Goal: Information Seeking & Learning: Learn about a topic

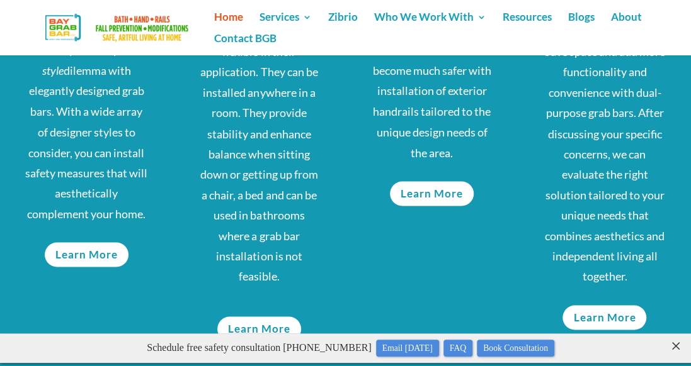
scroll to position [1039, 0]
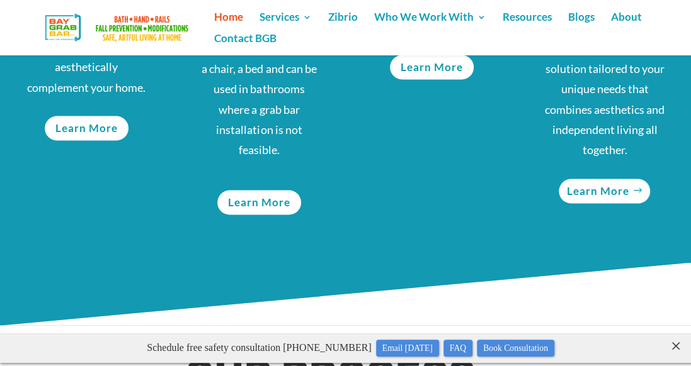
click at [611, 195] on link "Learn More" at bounding box center [603, 191] width 91 height 25
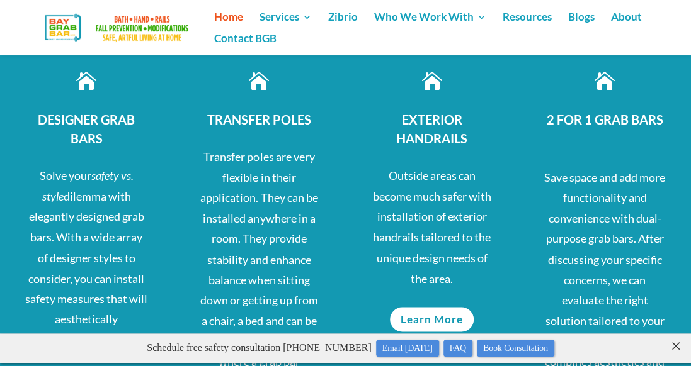
scroll to position [854, 0]
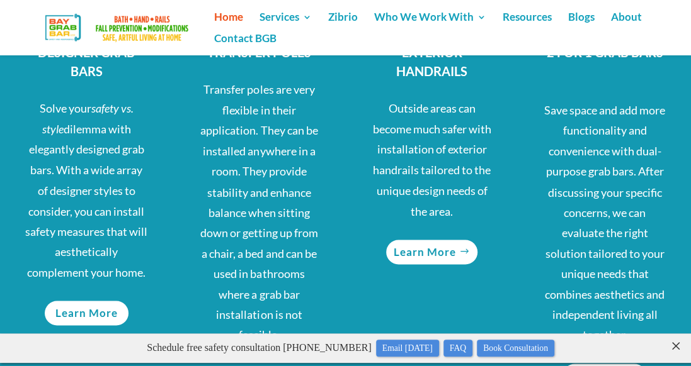
click at [444, 251] on link "Learn More" at bounding box center [431, 252] width 91 height 25
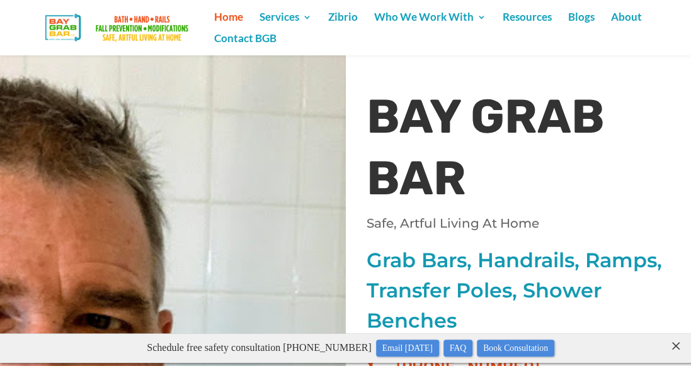
scroll to position [0, 0]
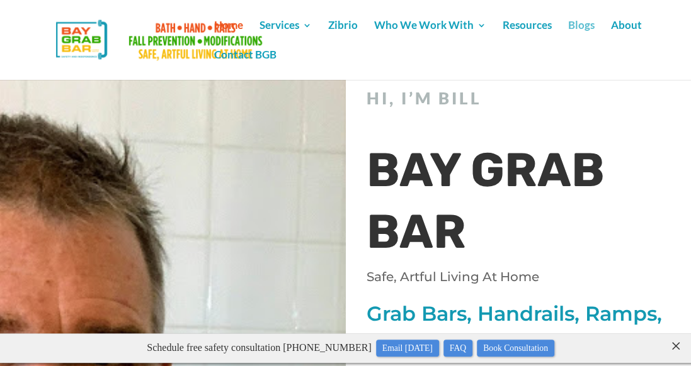
click at [578, 23] on link "Blogs" at bounding box center [581, 36] width 26 height 30
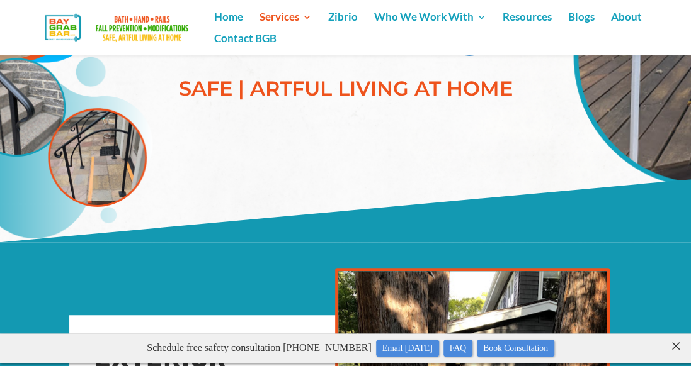
scroll to position [229, 0]
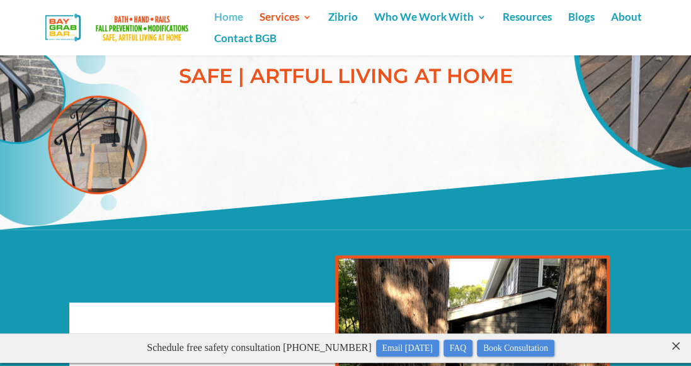
click at [224, 16] on link "Home" at bounding box center [228, 23] width 29 height 21
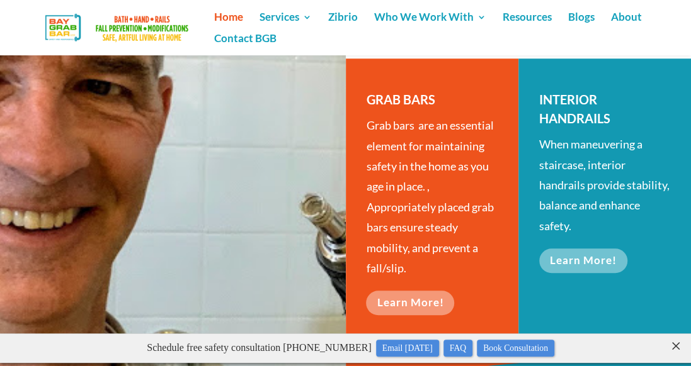
scroll to position [444, 0]
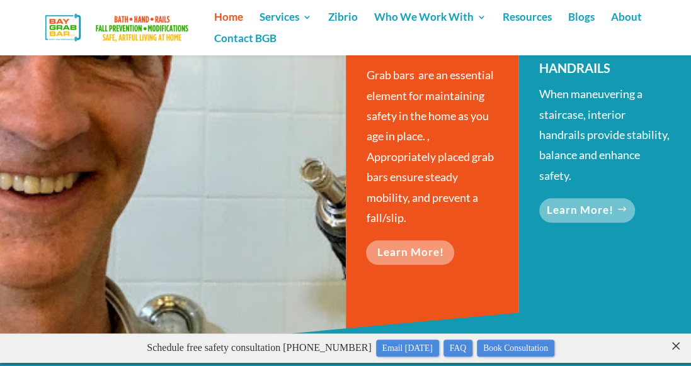
click at [594, 207] on link "Learn More!" at bounding box center [587, 210] width 96 height 25
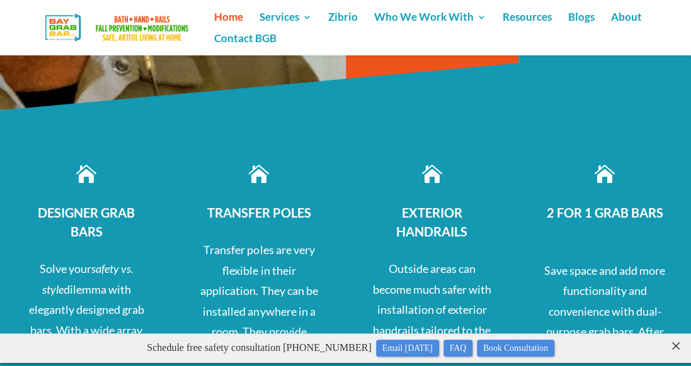
scroll to position [0, 0]
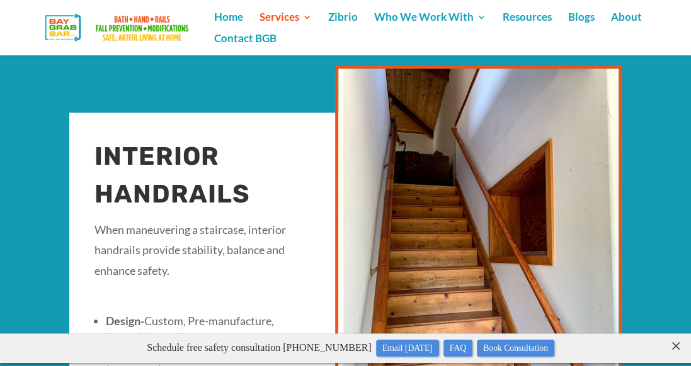
scroll to position [138, 0]
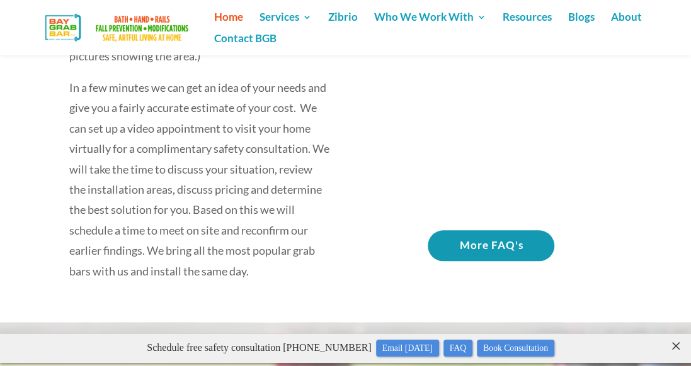
scroll to position [2528, 0]
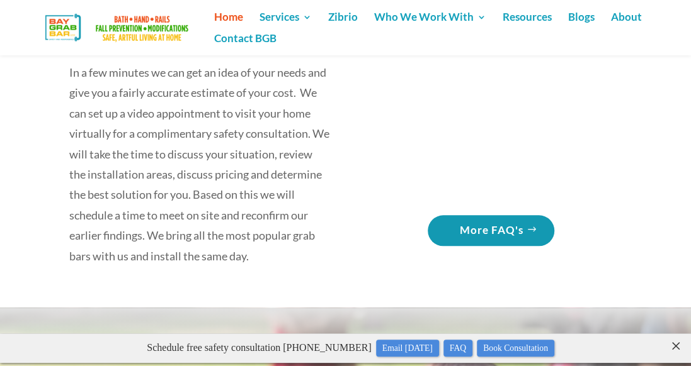
click at [520, 227] on link "More FAQ's" at bounding box center [490, 230] width 127 height 31
click at [461, 344] on link "FAQ" at bounding box center [457, 348] width 29 height 17
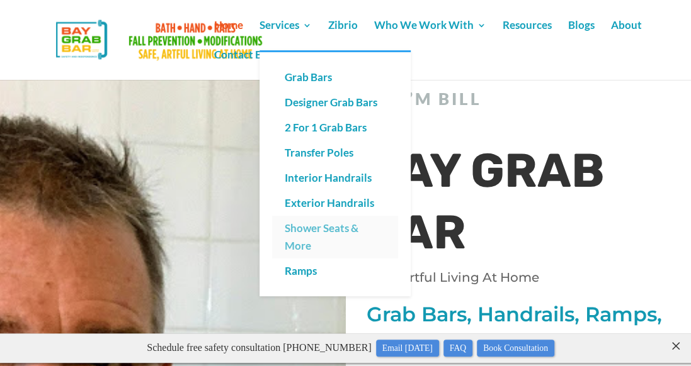
click at [302, 246] on link "Shower Seats & More" at bounding box center [335, 237] width 126 height 43
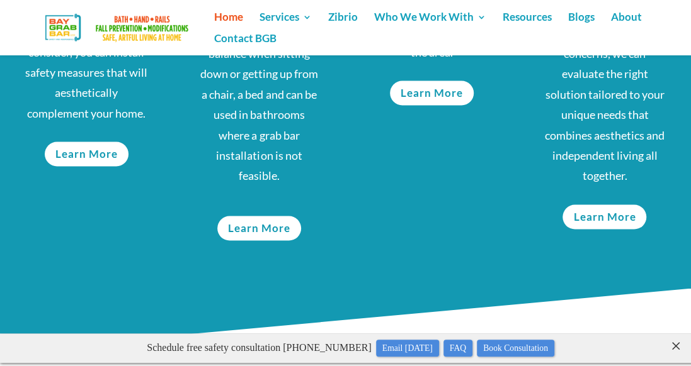
scroll to position [762, 0]
